Goal: Complete application form

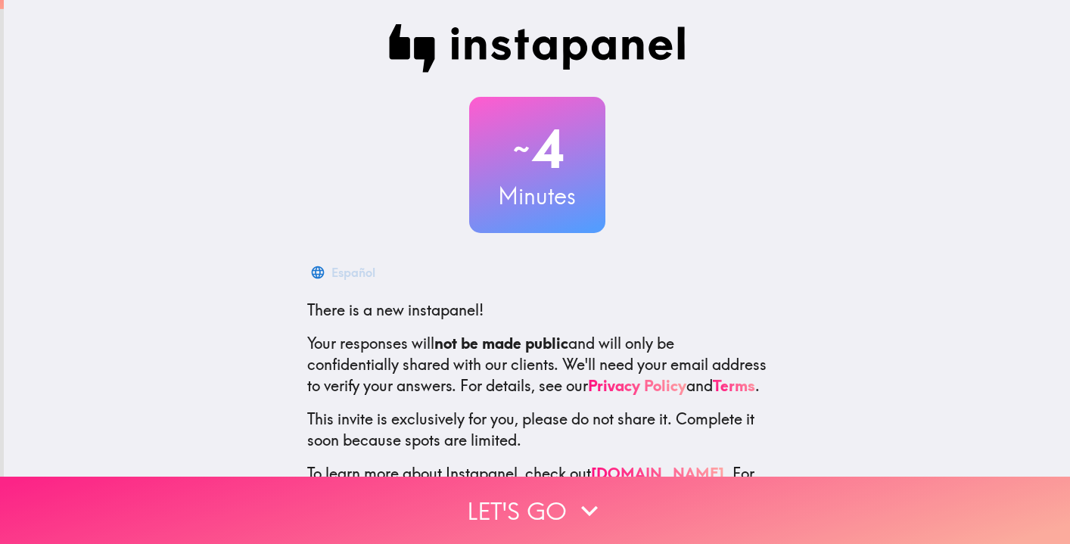
click at [563, 512] on button "Let's go" at bounding box center [535, 510] width 1070 height 67
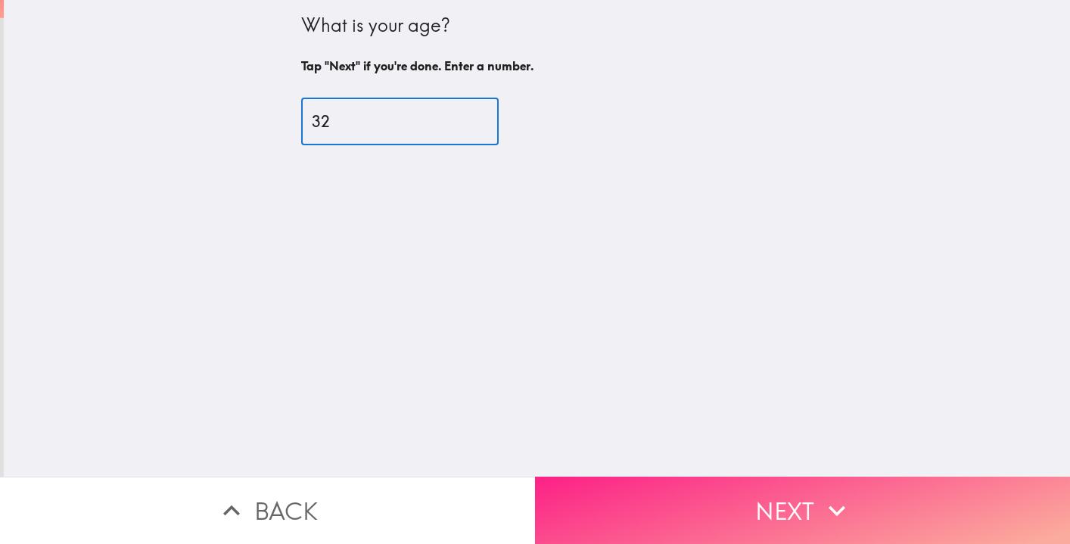
type input "32"
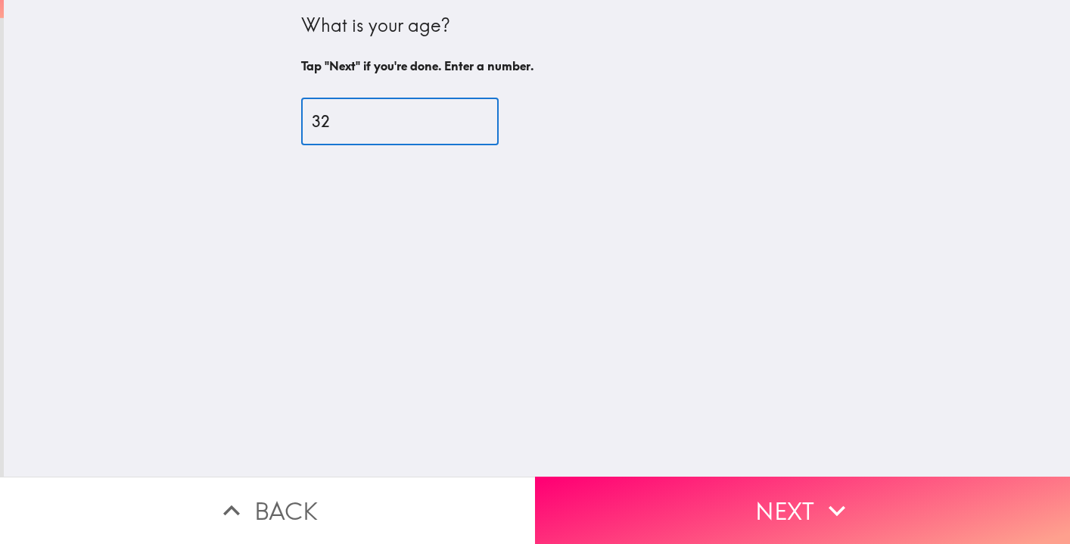
click at [799, 485] on button "Next" at bounding box center [802, 510] width 535 height 67
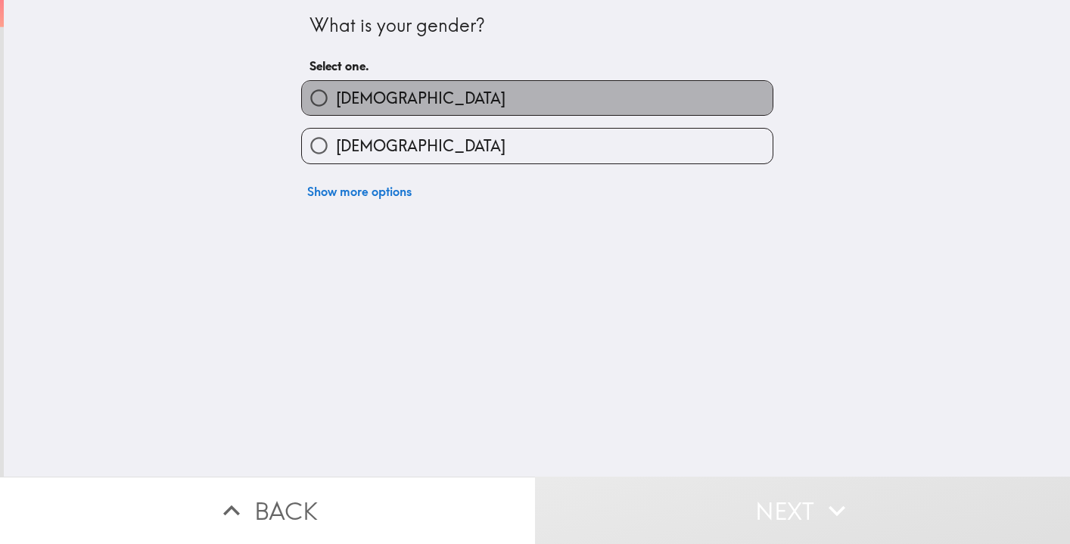
click at [636, 87] on label "[DEMOGRAPHIC_DATA]" at bounding box center [537, 98] width 471 height 34
click at [336, 87] on input "[DEMOGRAPHIC_DATA]" at bounding box center [319, 98] width 34 height 34
radio input "true"
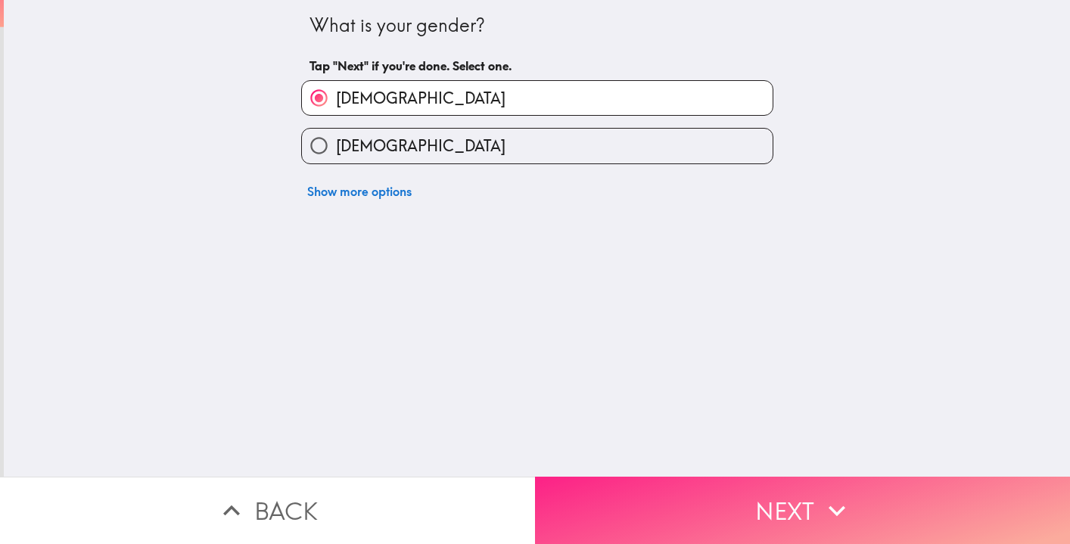
click at [758, 509] on button "Next" at bounding box center [802, 510] width 535 height 67
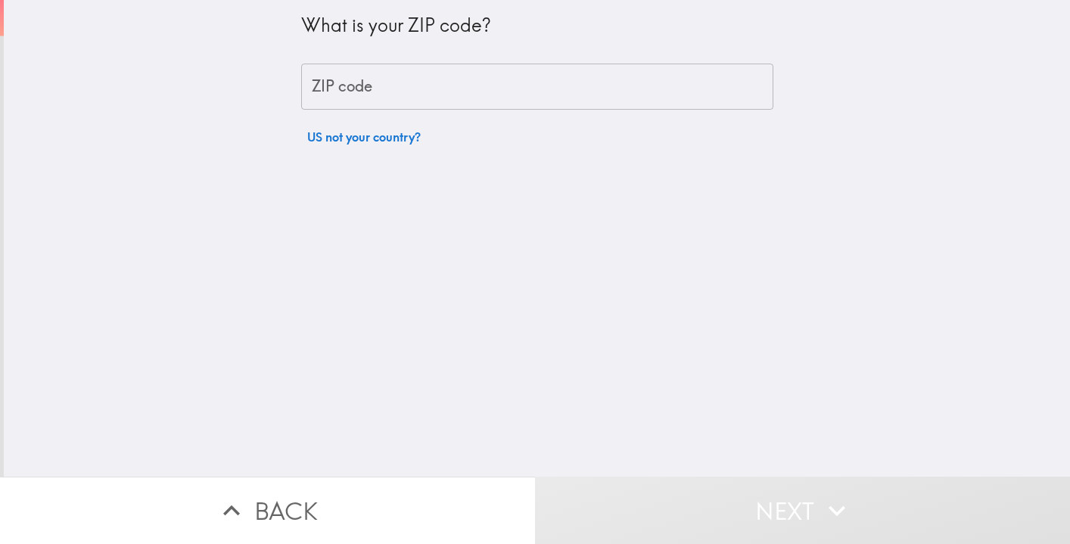
click at [666, 93] on input "ZIP code" at bounding box center [537, 87] width 472 height 47
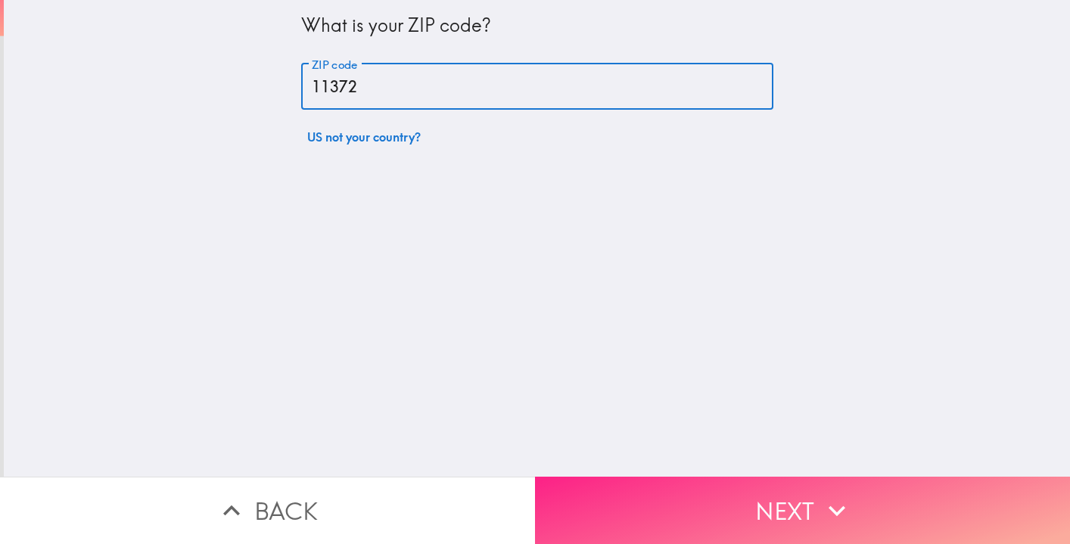
type input "11372"
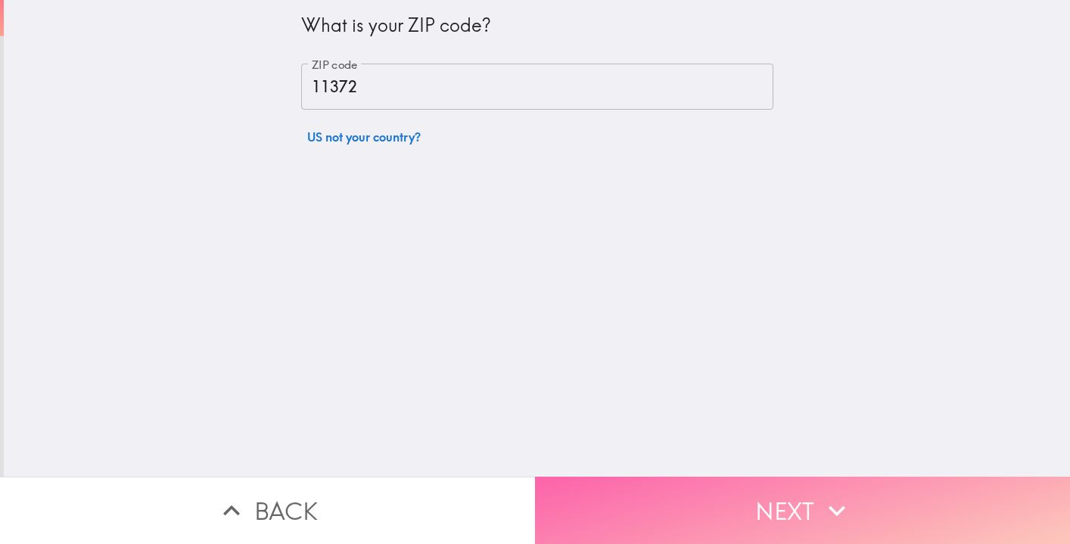
click at [878, 516] on button "Next" at bounding box center [802, 510] width 535 height 67
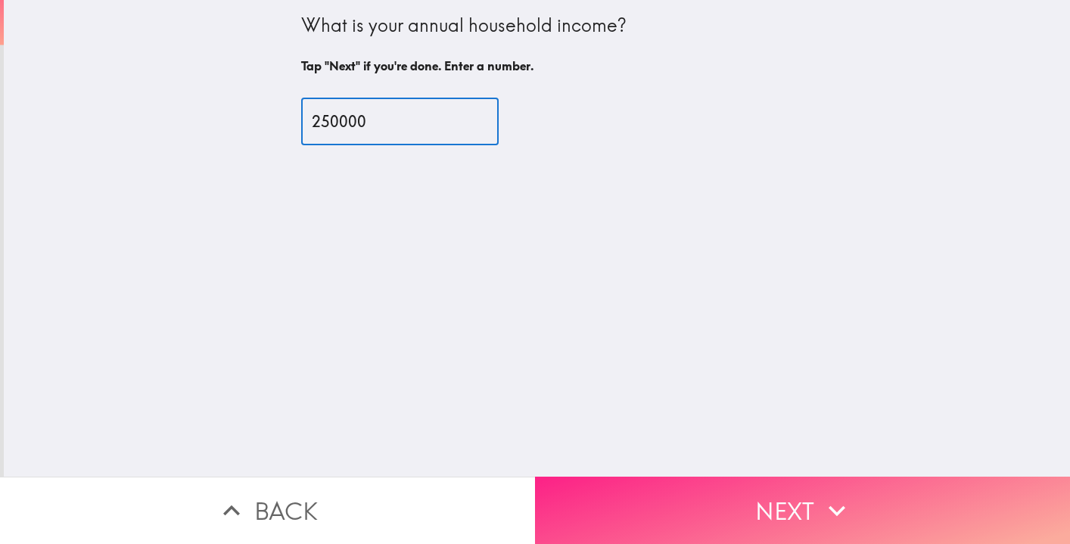
type input "250000"
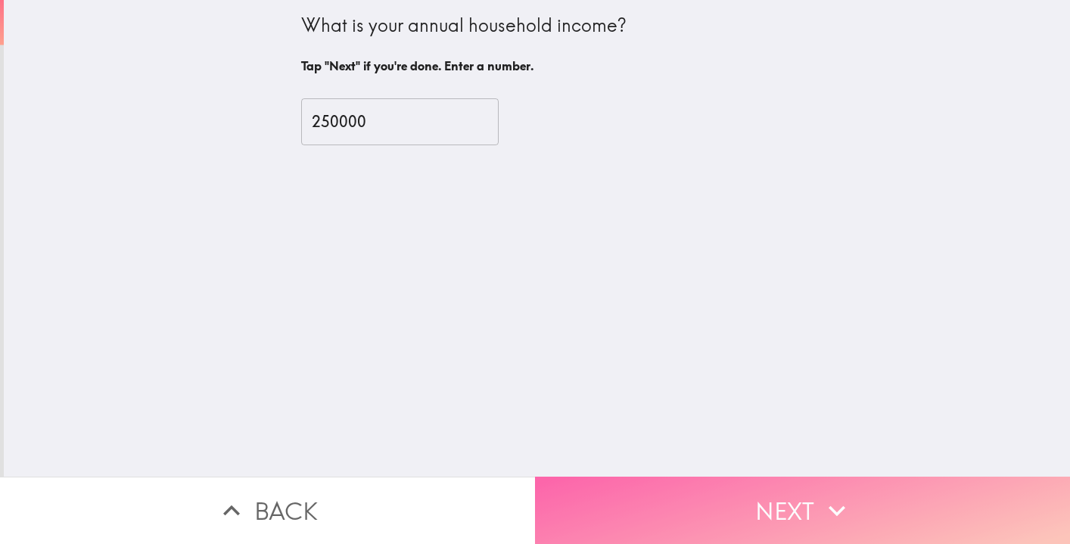
click at [747, 503] on button "Next" at bounding box center [802, 510] width 535 height 67
